Goal: Navigation & Orientation: Go to known website

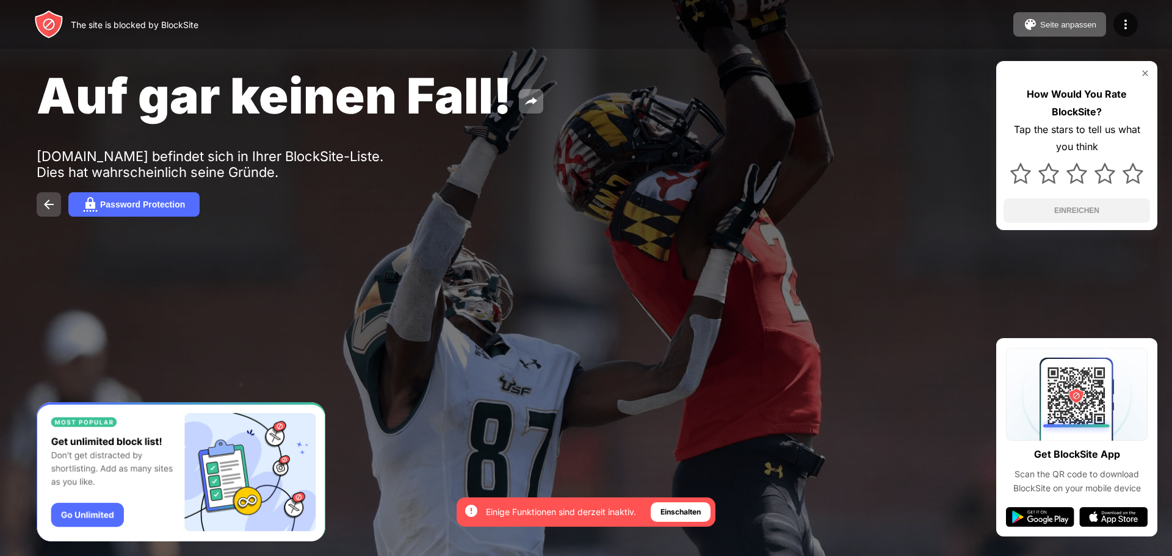
click at [52, 203] on img at bounding box center [49, 204] width 15 height 15
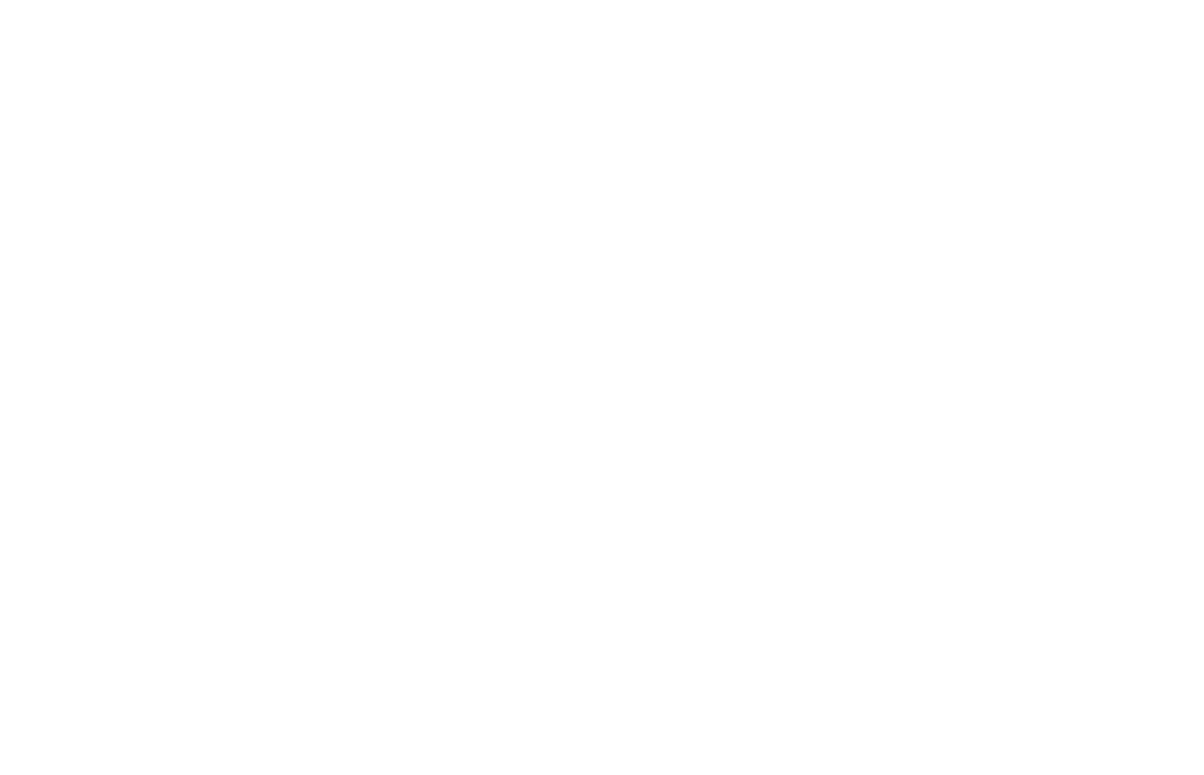
drag, startPoint x: 0, startPoint y: 0, endPoint x: 405, endPoint y: 128, distance: 425.1
click at [405, 5] on html at bounding box center [602, 2] width 1204 height 5
